Goal: Complete application form

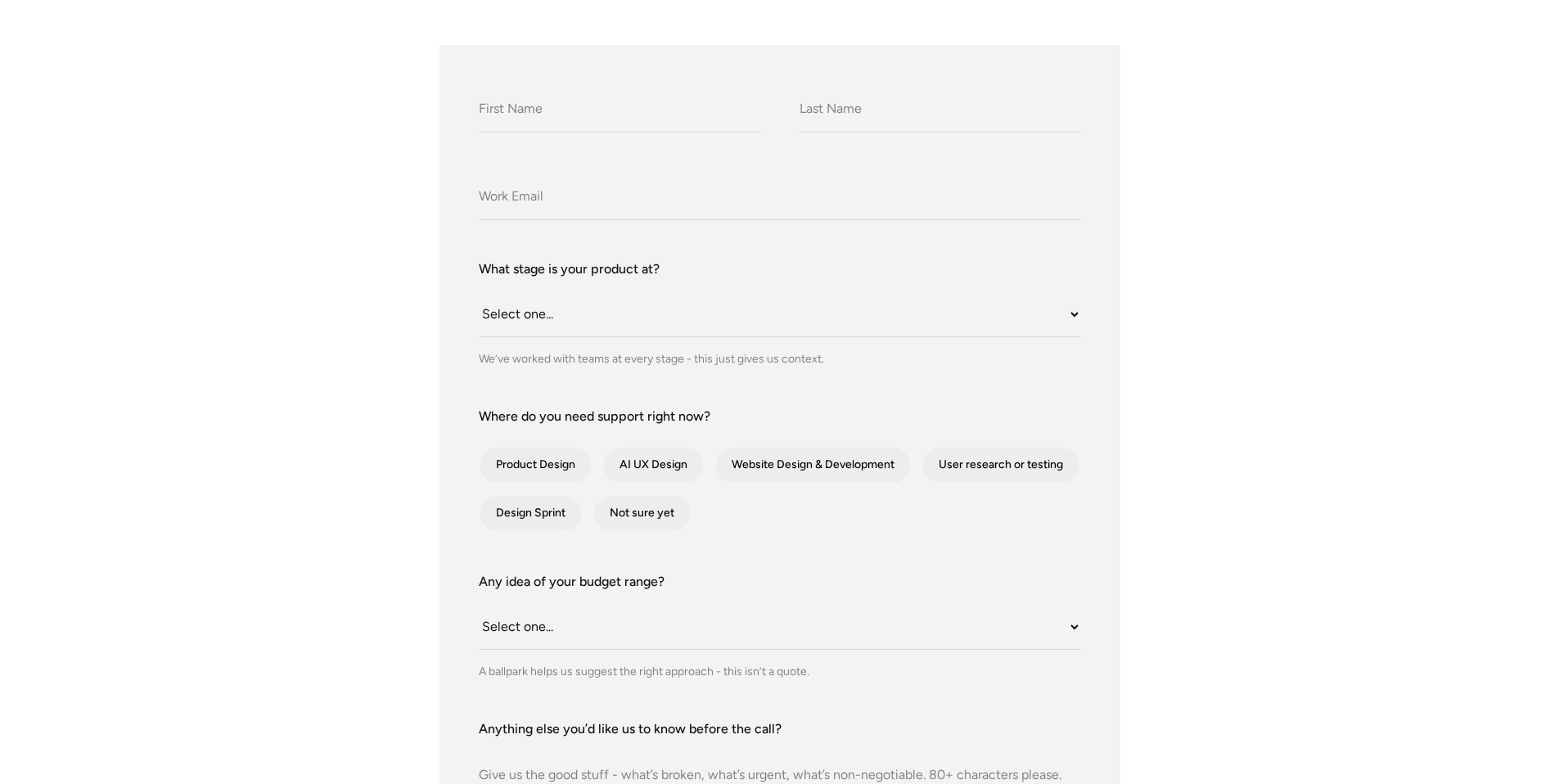
scroll to position [307, 0]
click at [780, 462] on div "contact-form" at bounding box center [814, 464] width 196 height 37
click at [742, 462] on input "Website Design & Development" at bounding box center [736, 464] width 11 height 11
checkbox input "true"
click at [543, 627] on select "Select one... Under $10K $10K–$25K $25K–$50K $50K+" at bounding box center [780, 626] width 602 height 45
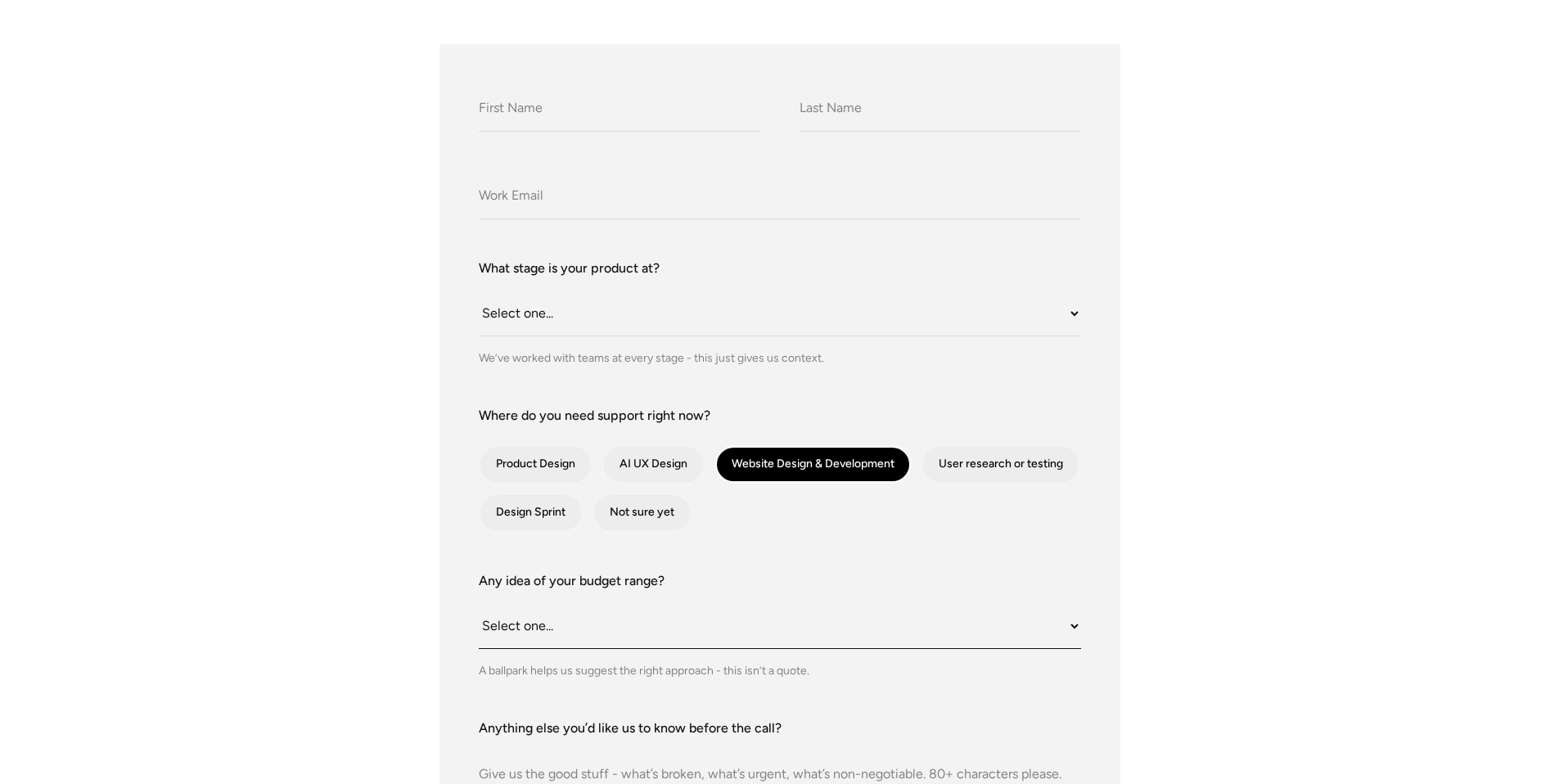
select select "Under $10K"
click at [479, 604] on select "Select one... Under $10K $10K–$25K $25K–$50K $50K+" at bounding box center [780, 626] width 602 height 45
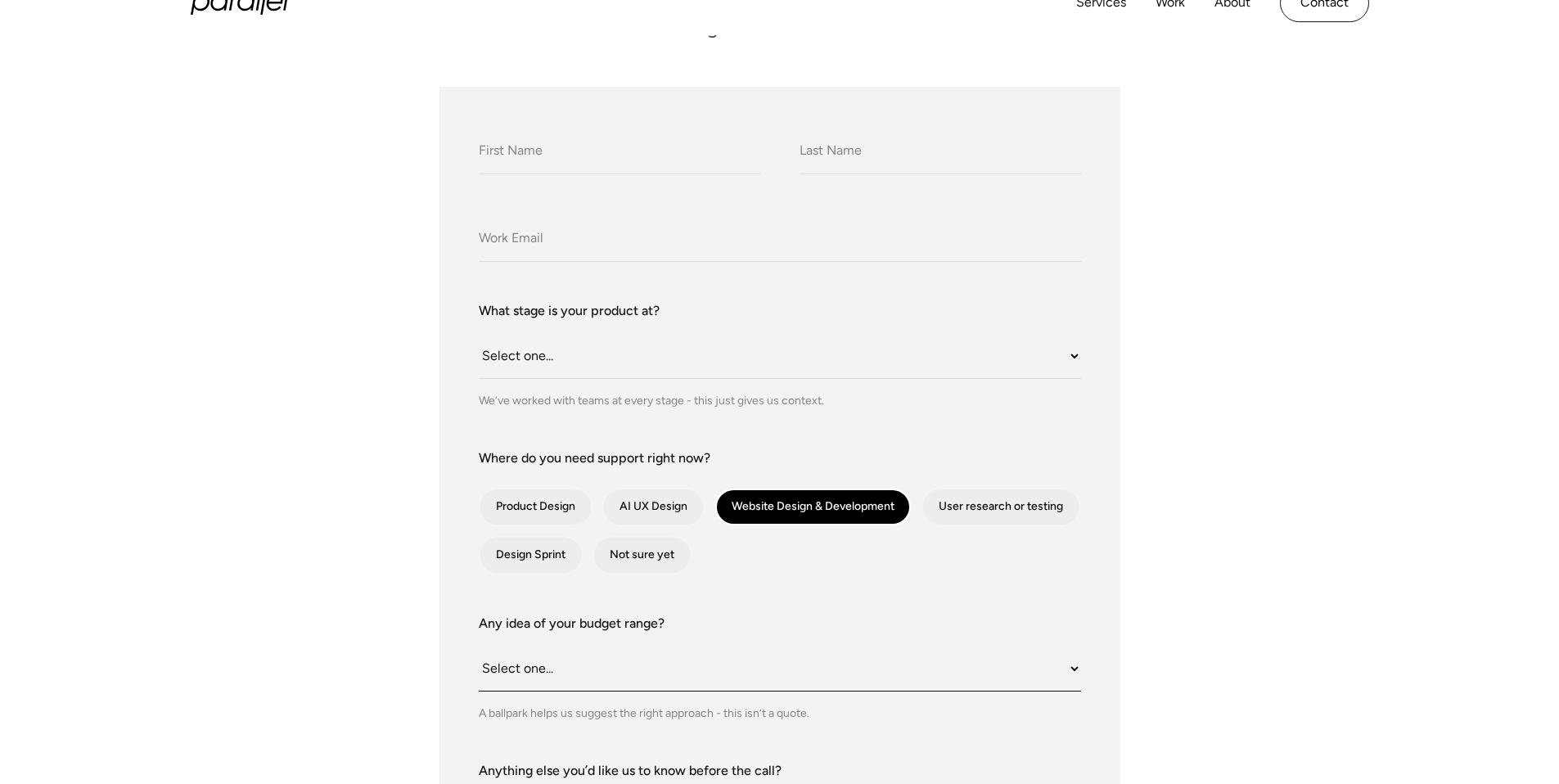
scroll to position [261, 0]
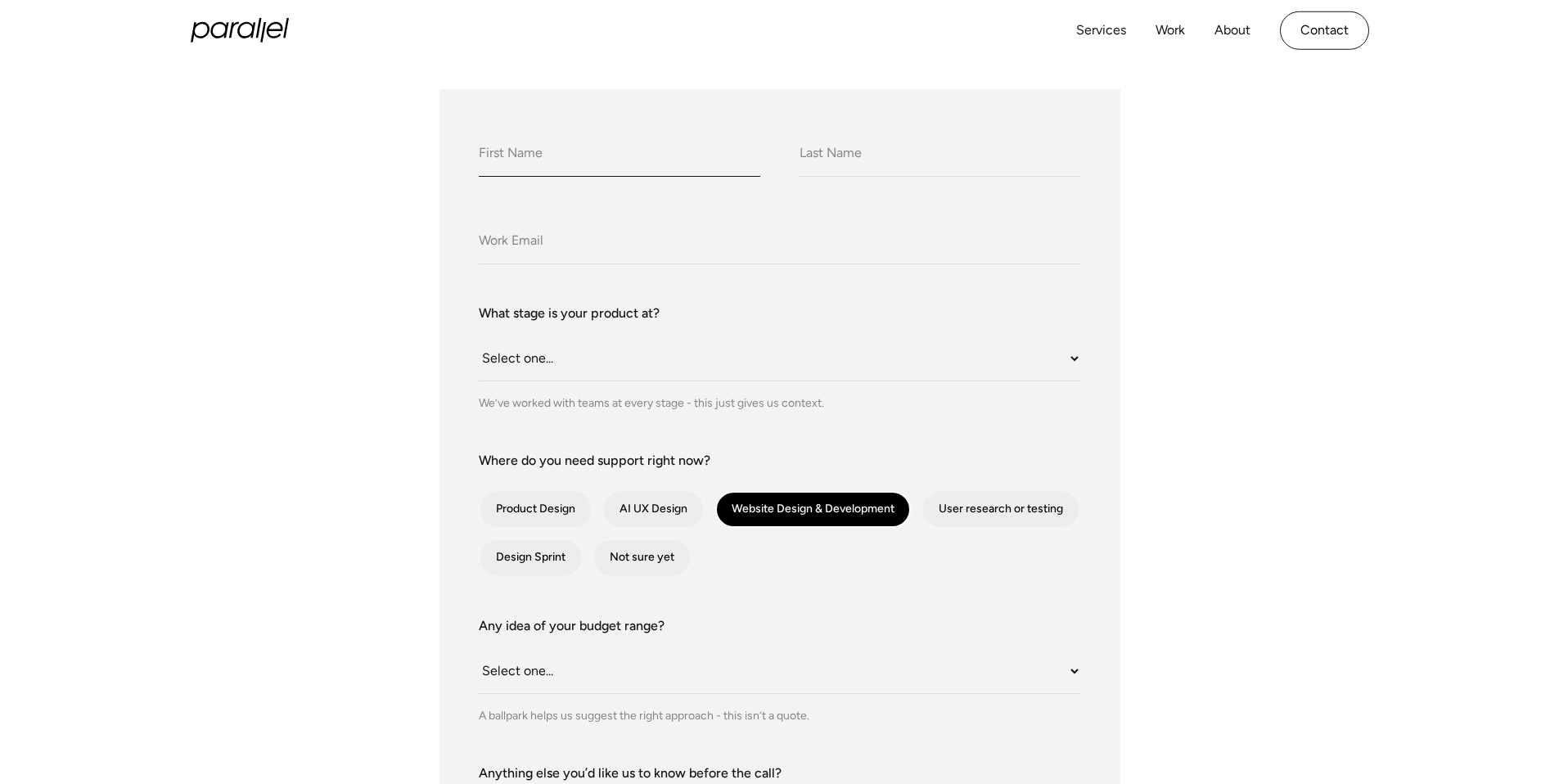
click at [589, 147] on input "What do we call you?" at bounding box center [620, 154] width 282 height 45
type input "[PERSON_NAME]"
type input "G"
click at [596, 258] on input "Company Email" at bounding box center [780, 242] width 602 height 45
type input "[EMAIL_ADDRESS][DOMAIN_NAME]"
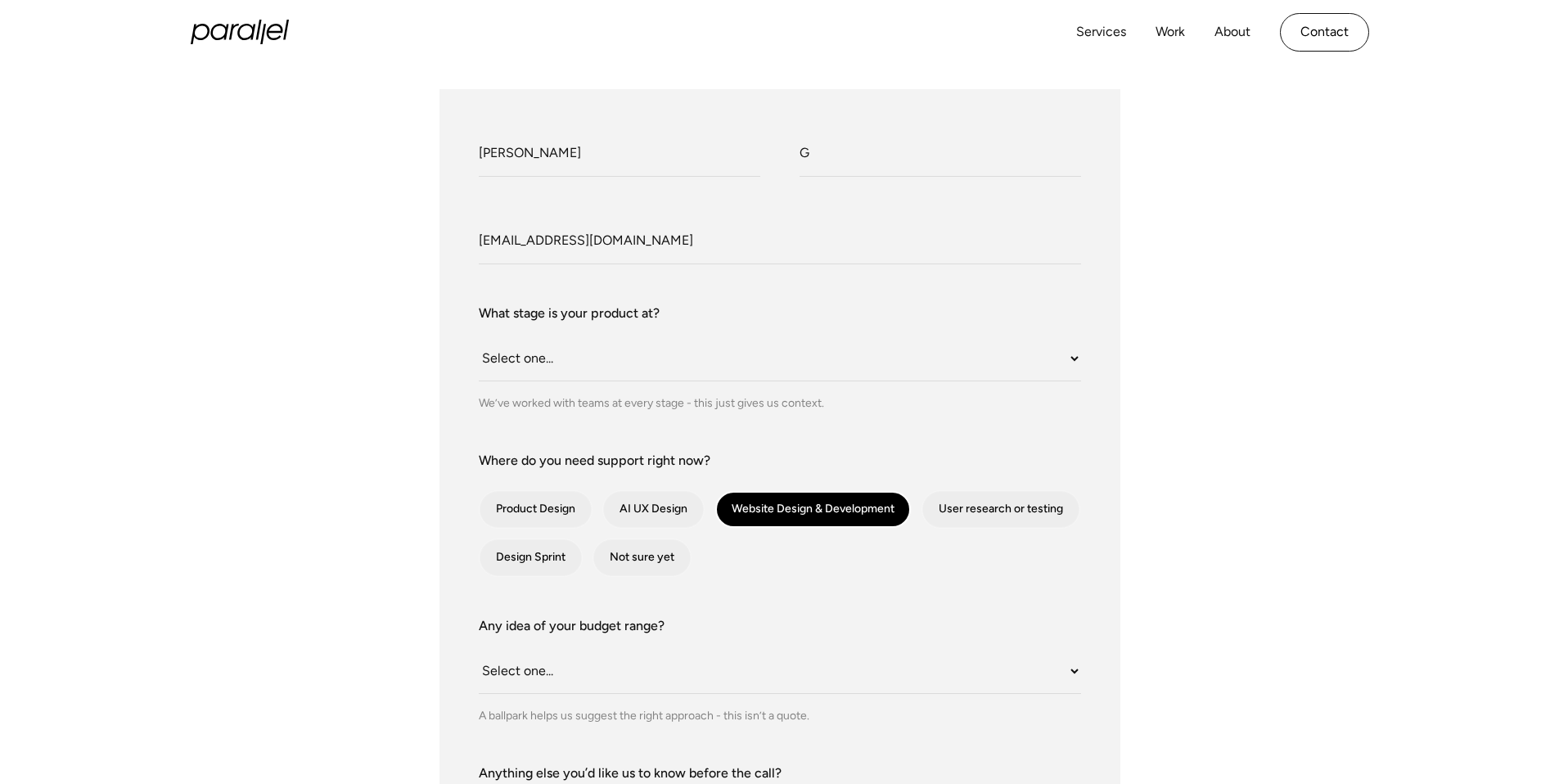
click at [327, 443] on div "What do we call you? [PERSON_NAME] What do we call you? G Company Email [EMAIL_…" at bounding box center [780, 572] width 1114 height 966
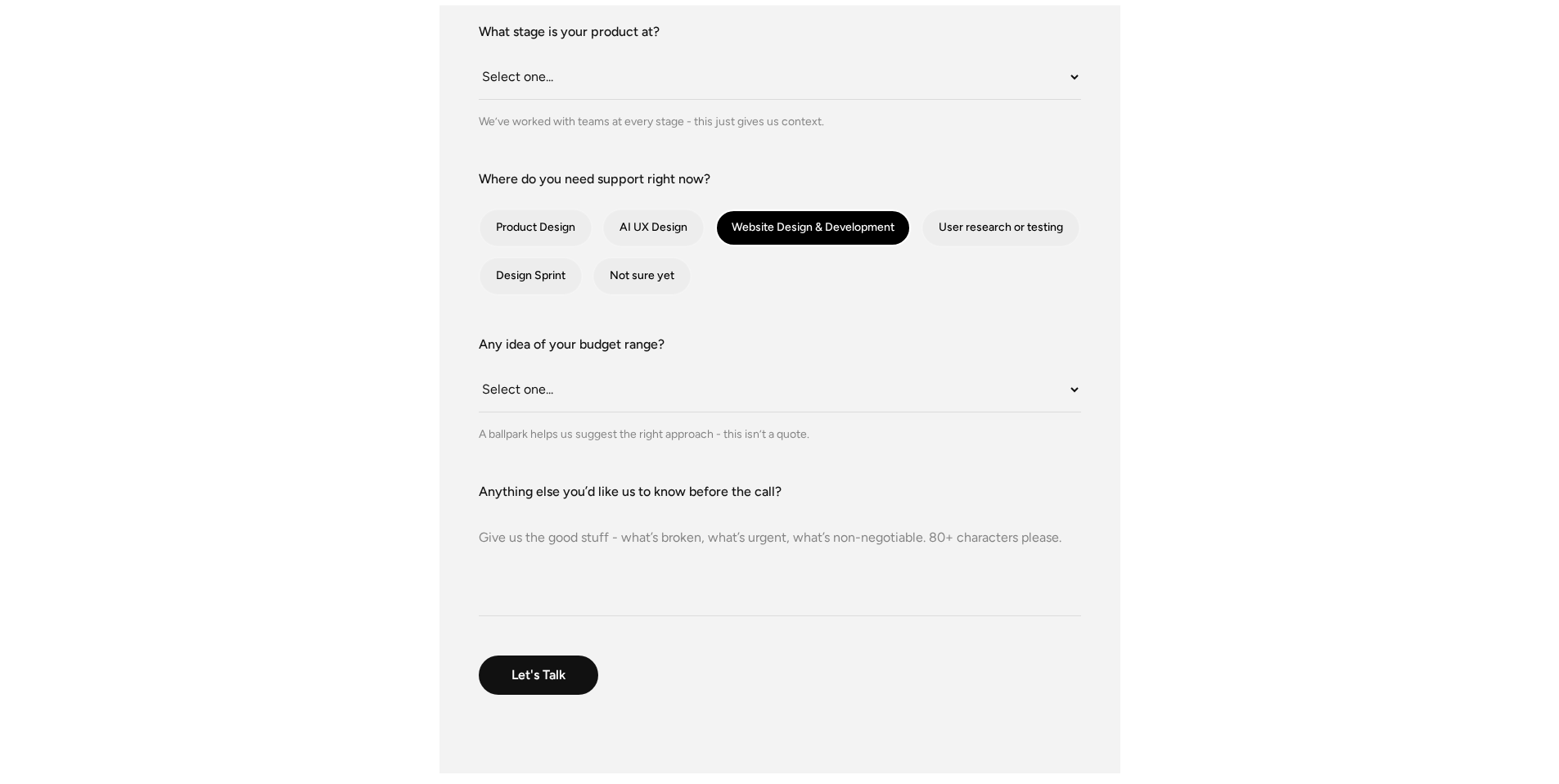
scroll to position [630, 0]
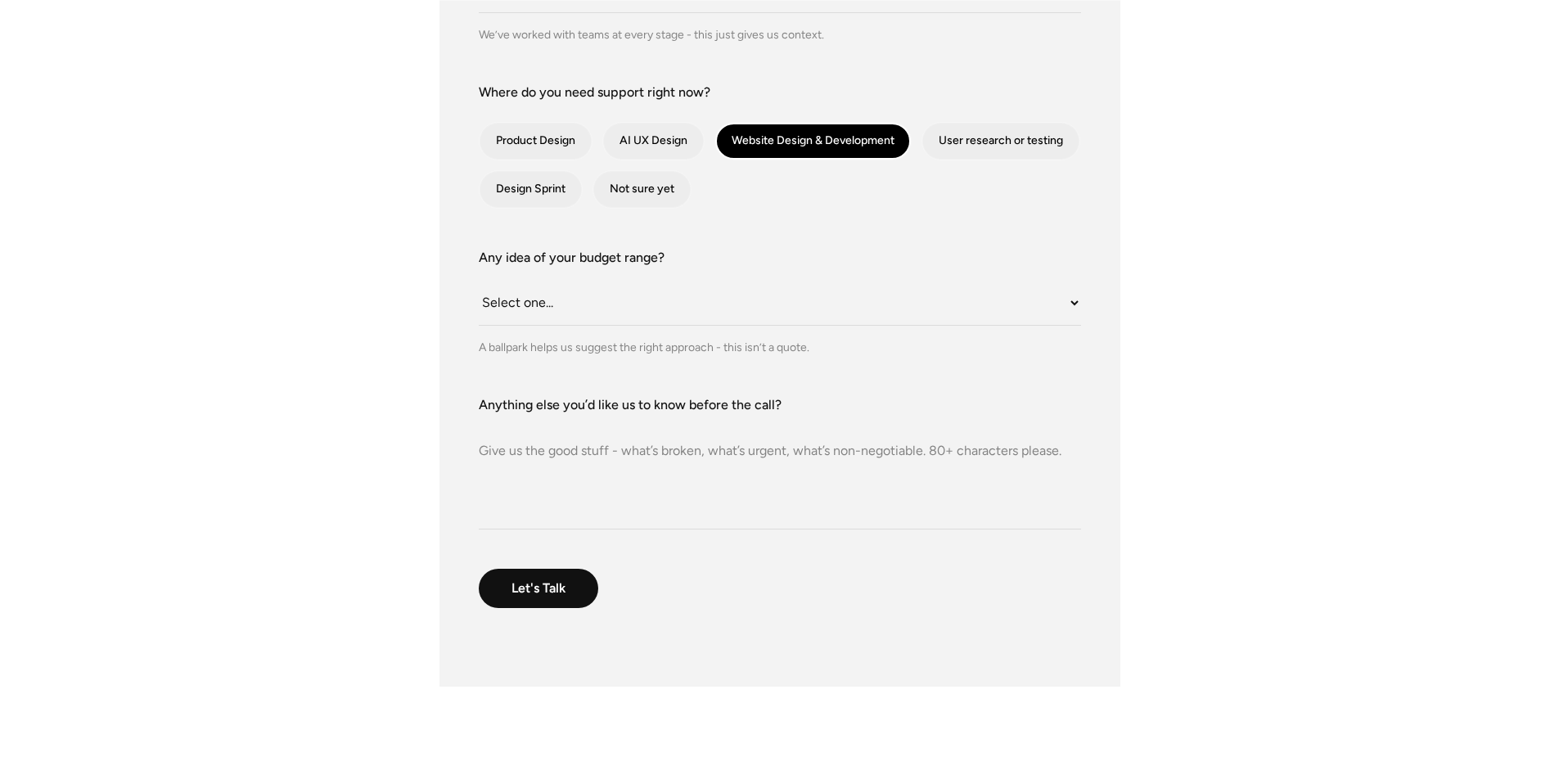
click at [630, 344] on div "A ballpark helps us suggest the right approach - this isn’t a quote." at bounding box center [780, 347] width 602 height 17
click at [657, 462] on textarea "Anything else you’d like us to know before the call?" at bounding box center [780, 472] width 602 height 114
type textarea "Need a Website design for my Pet Wellness Business. Looking forward to hearing …"
click at [571, 586] on input "Let's Talk" at bounding box center [539, 589] width 121 height 41
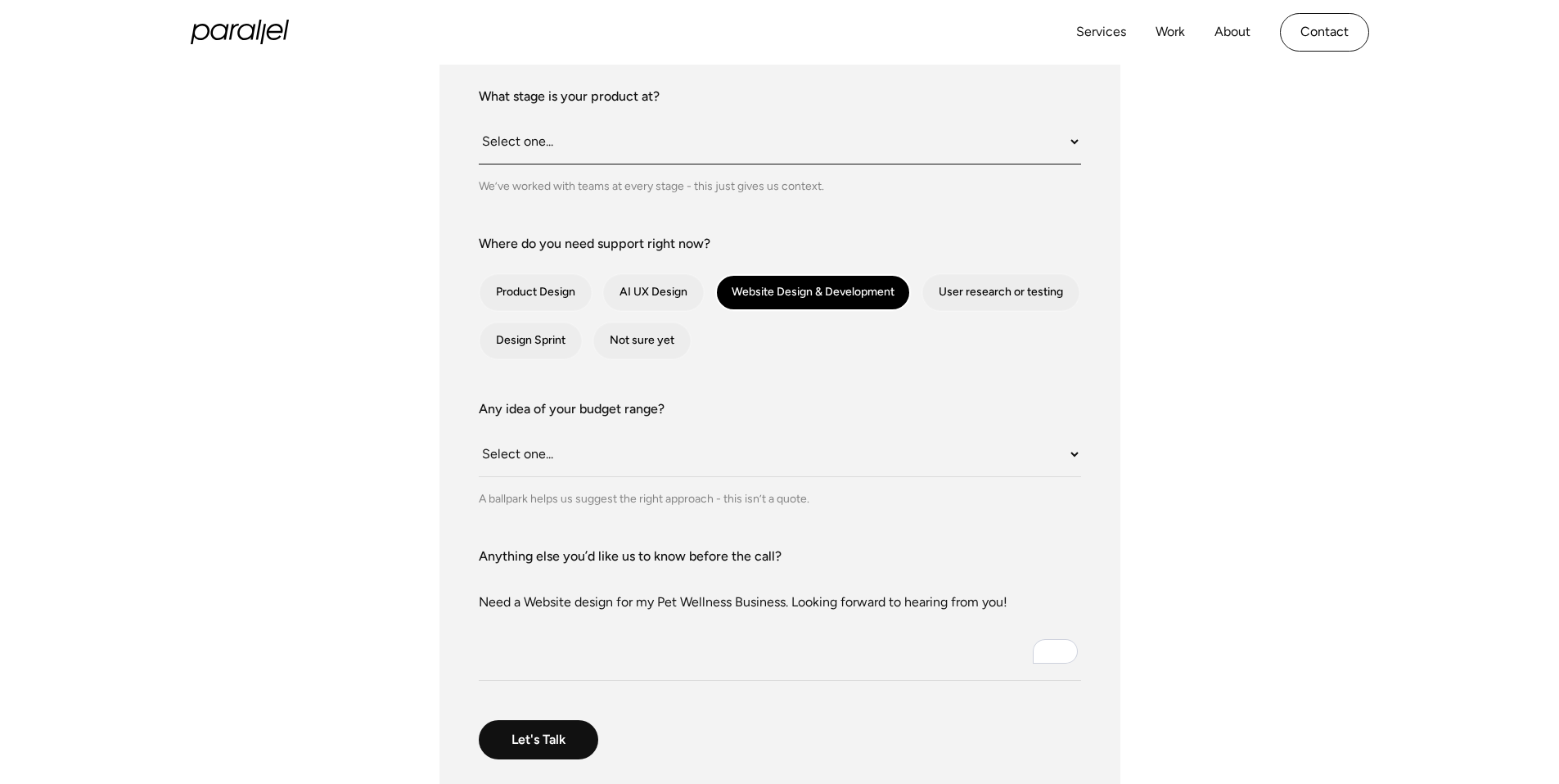
scroll to position [451, 0]
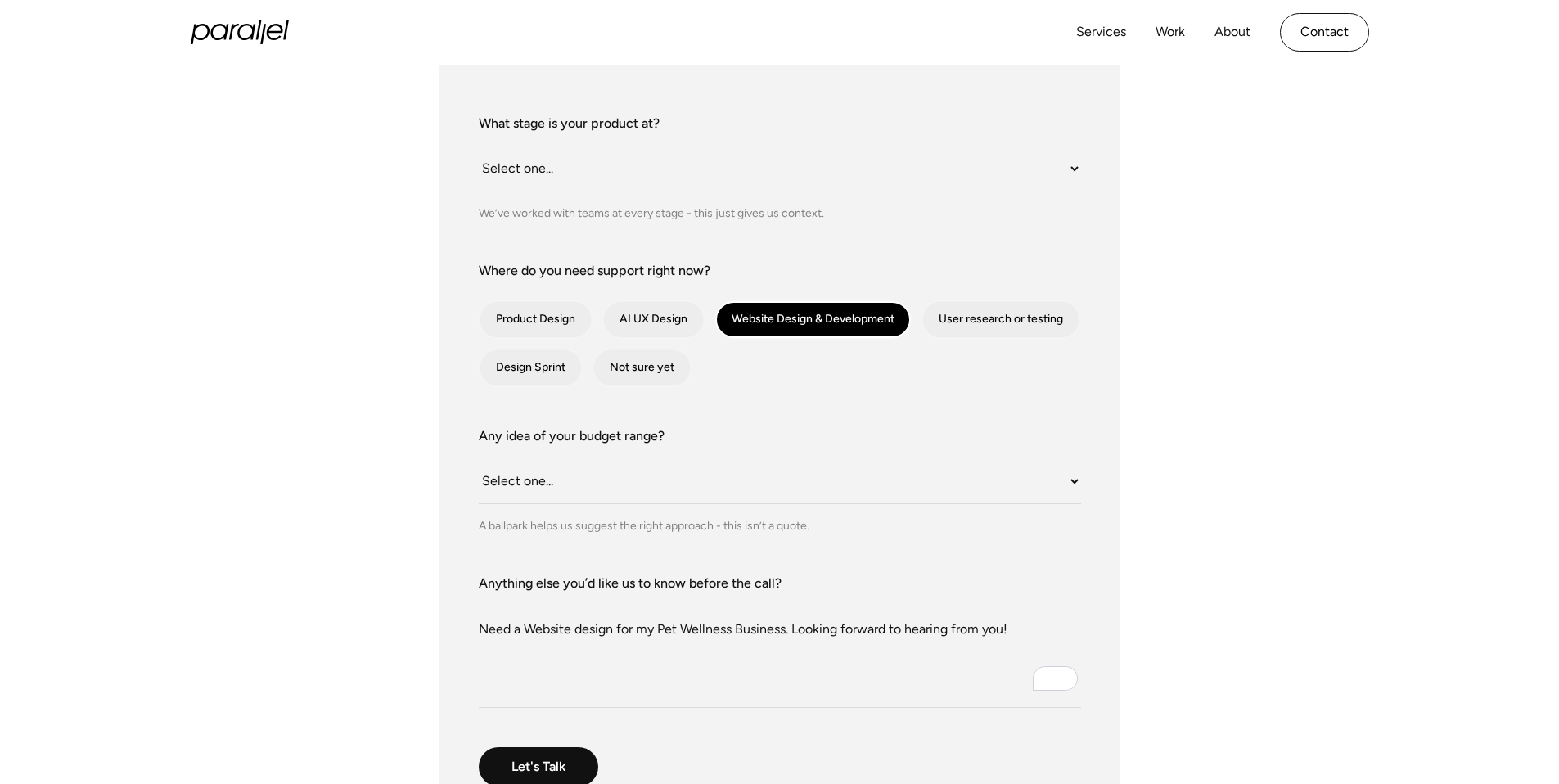
click at [624, 184] on select "Select one... Still an idea Building MVP Live with early users Scaling fast Som…" at bounding box center [780, 168] width 602 height 45
select select "Still an idea"
click at [479, 146] on select "Select one... Still an idea Building MVP Live with early users Scaling fast Som…" at bounding box center [780, 168] width 602 height 45
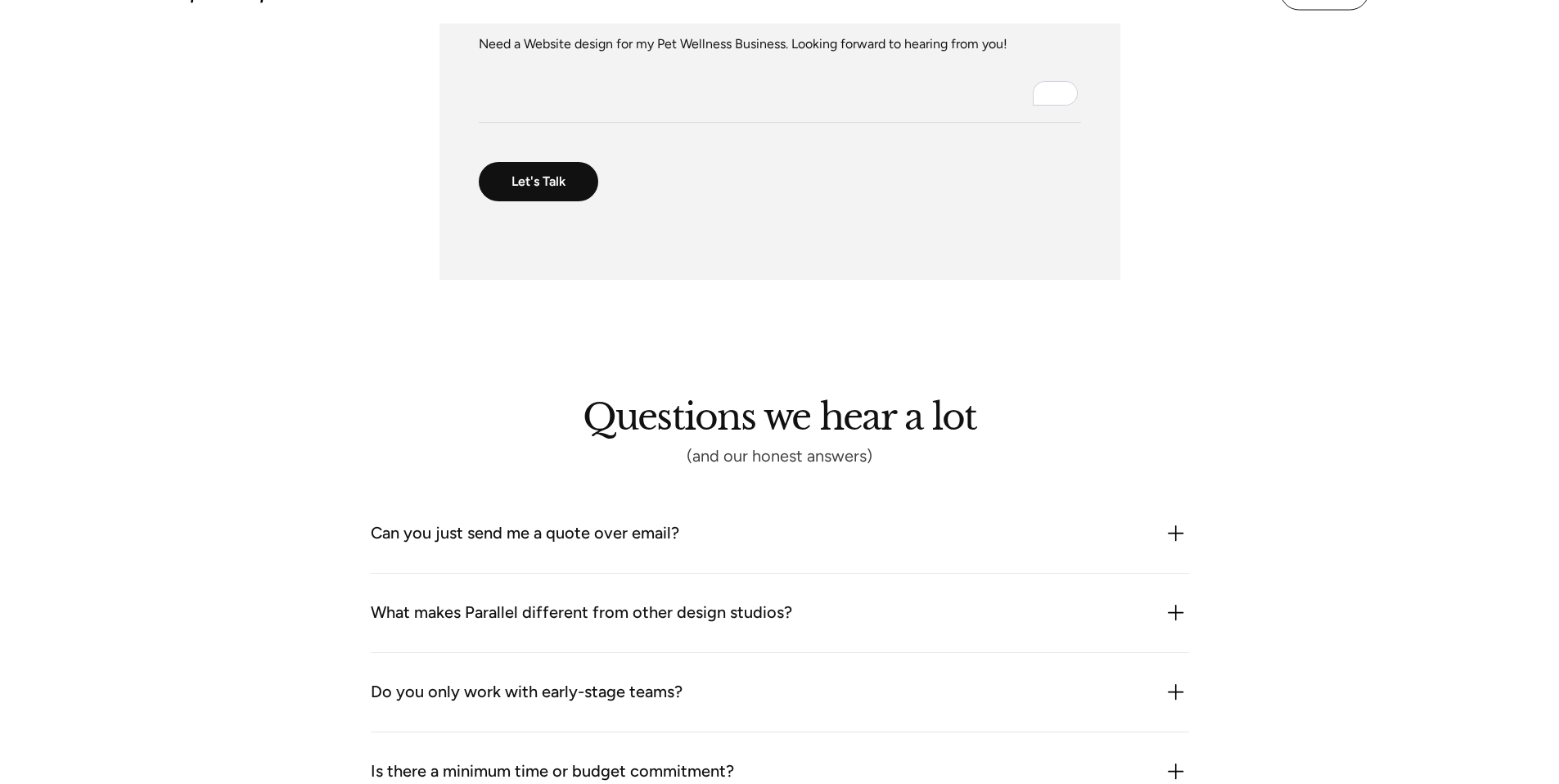
scroll to position [1014, 0]
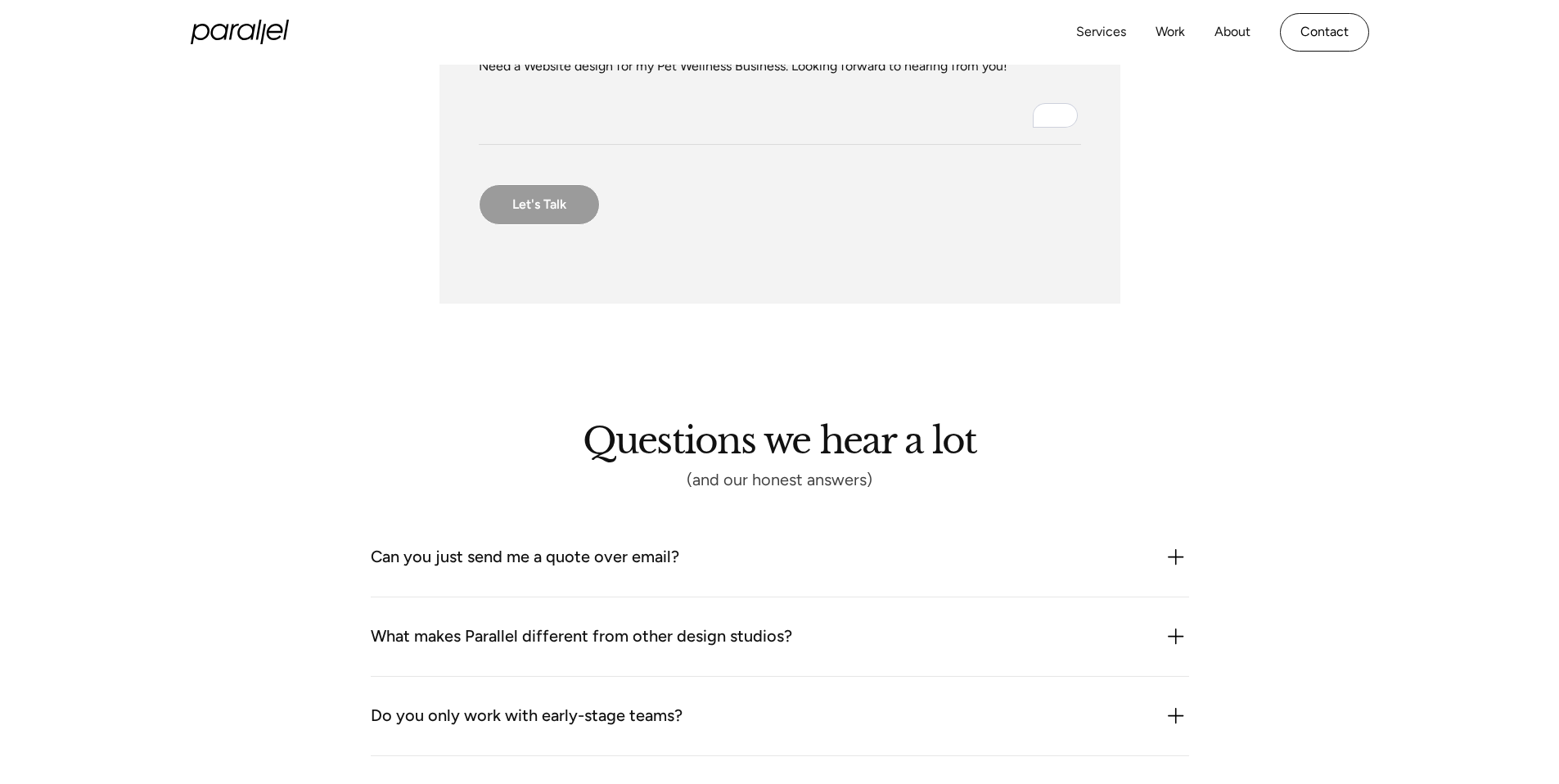
click at [510, 210] on input "Let's Talk" at bounding box center [539, 205] width 121 height 41
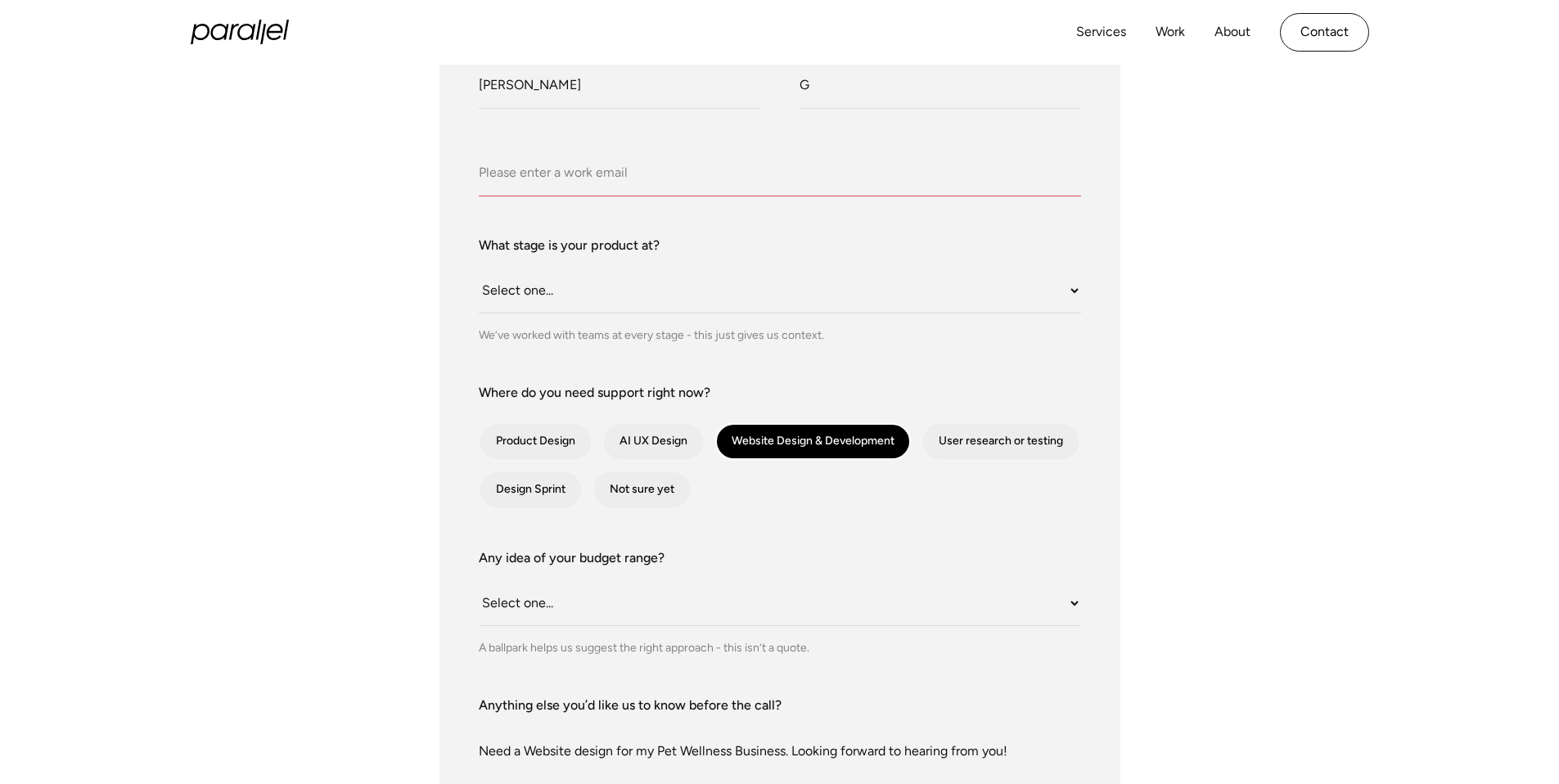
scroll to position [311, 0]
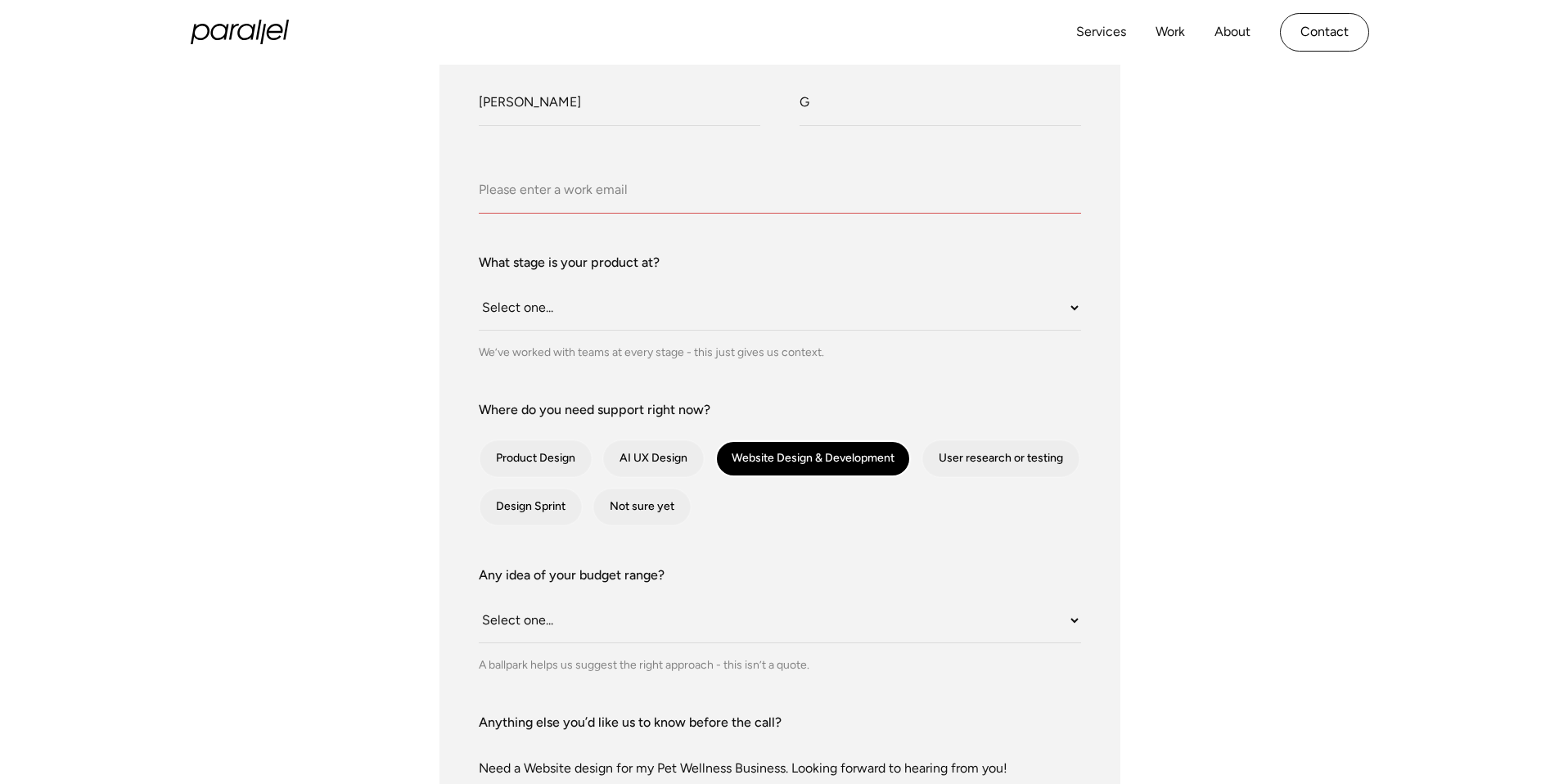
click at [780, 191] on input "Company Email" at bounding box center [780, 191] width 602 height 45
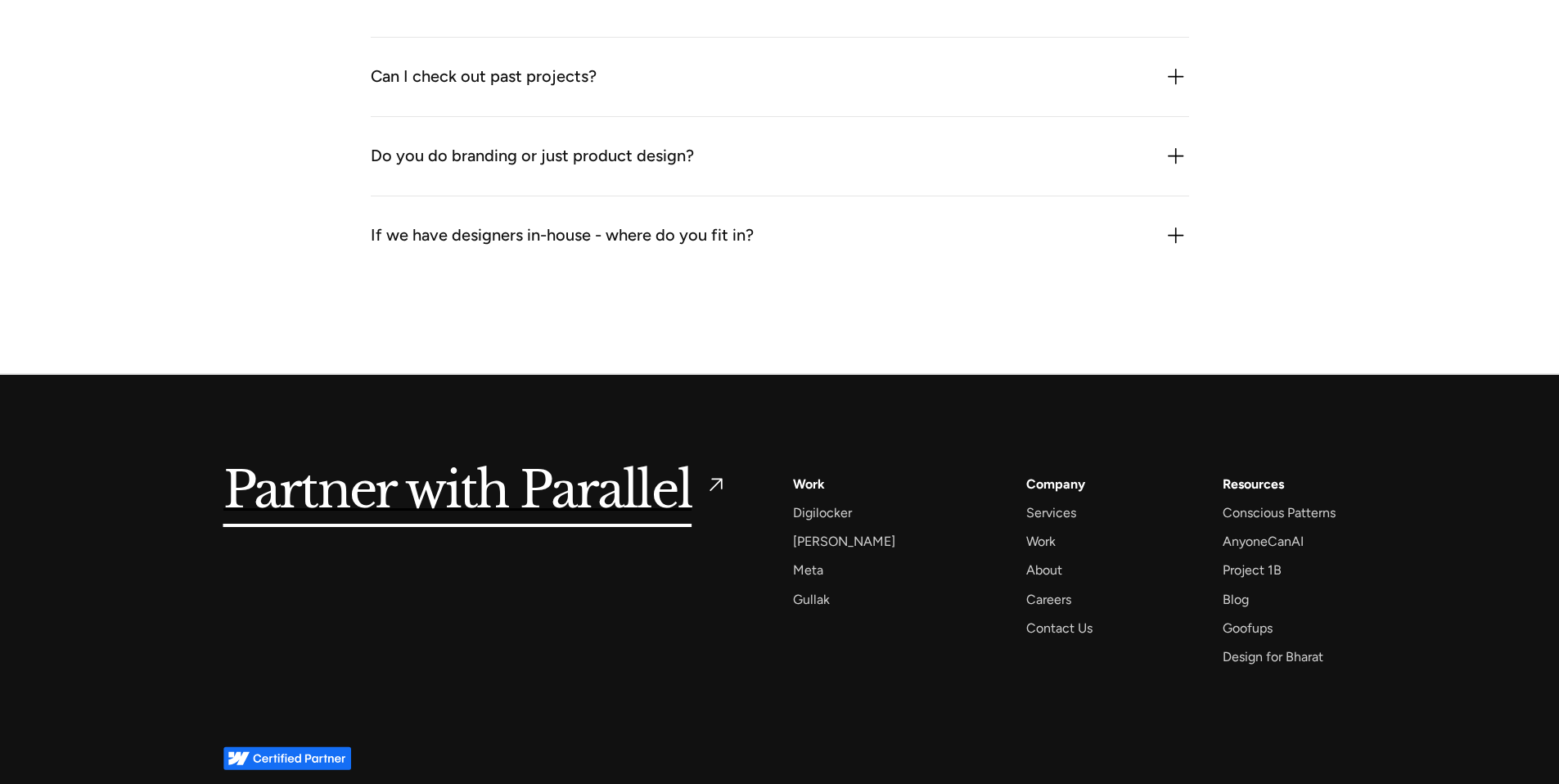
scroll to position [2022, 0]
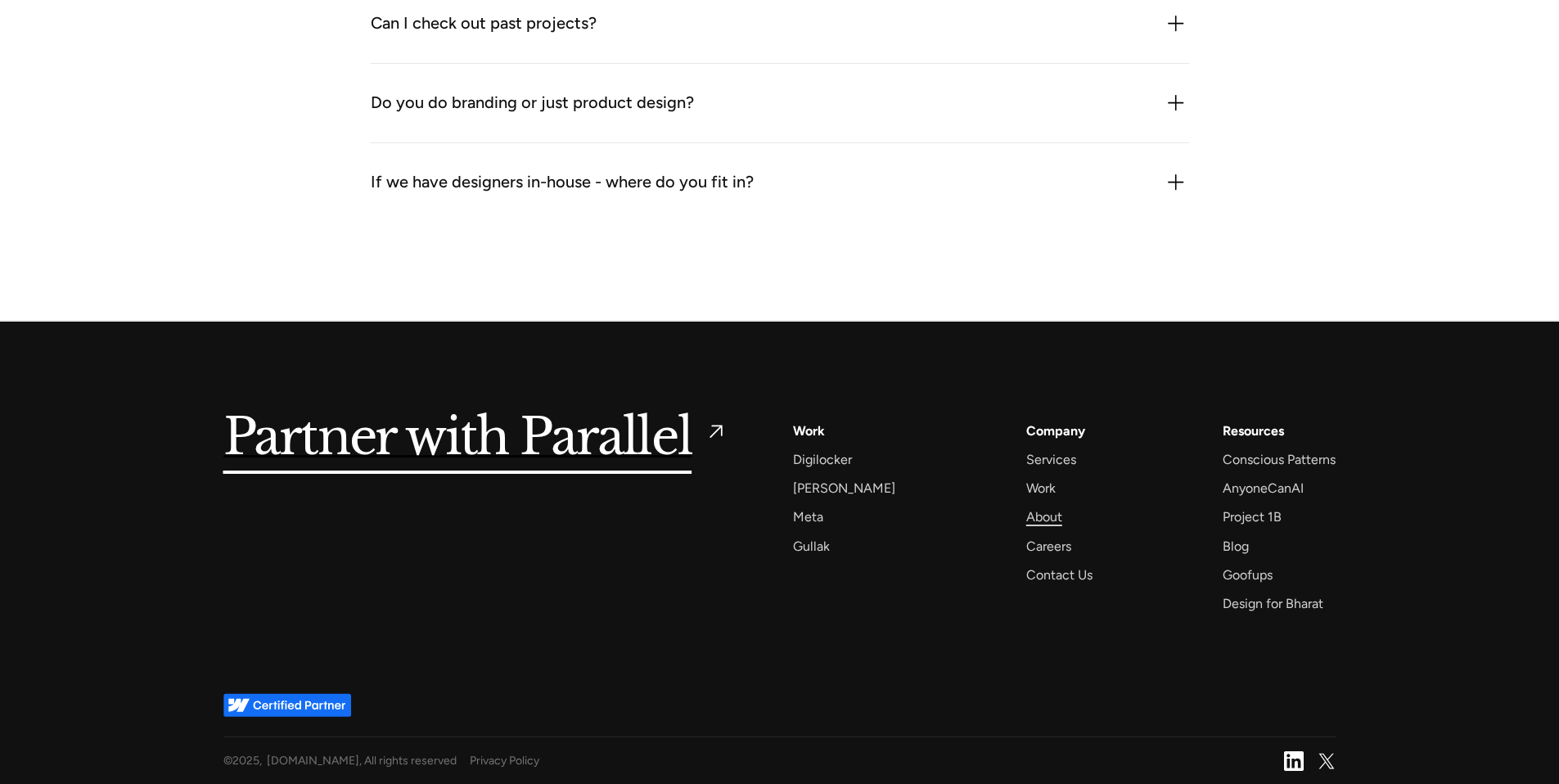
click at [1026, 506] on div "About" at bounding box center [1045, 517] width 36 height 22
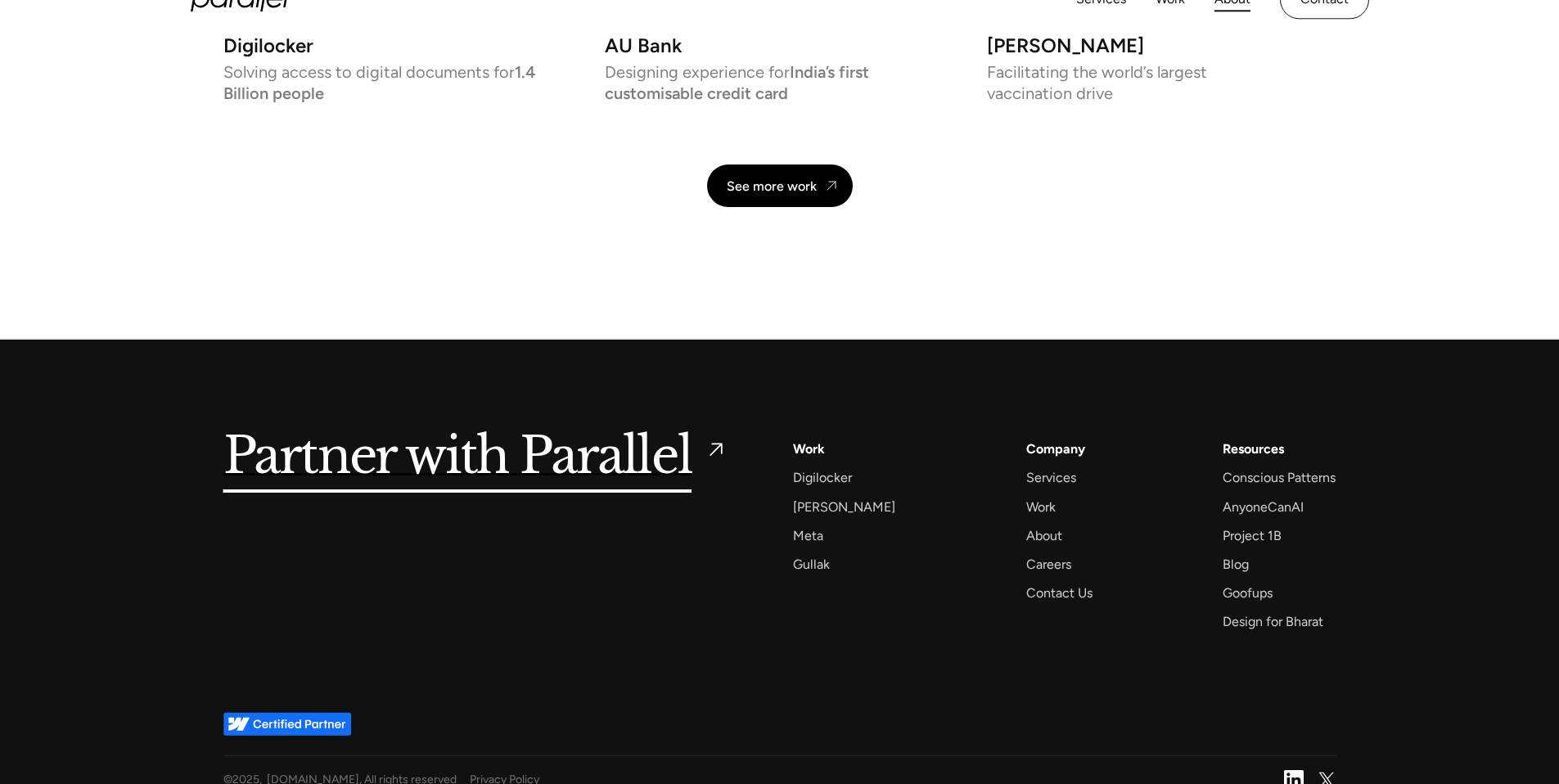
scroll to position [3872, 0]
